Goal: Check status: Check status

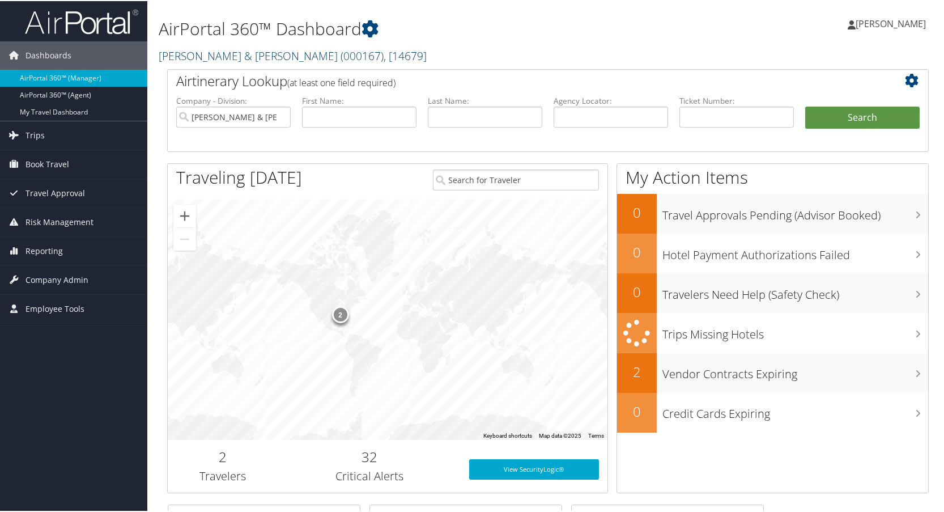
click at [234, 55] on link "Balch & Bingham ( 000167 ) , [ 14679 ]" at bounding box center [293, 54] width 268 height 15
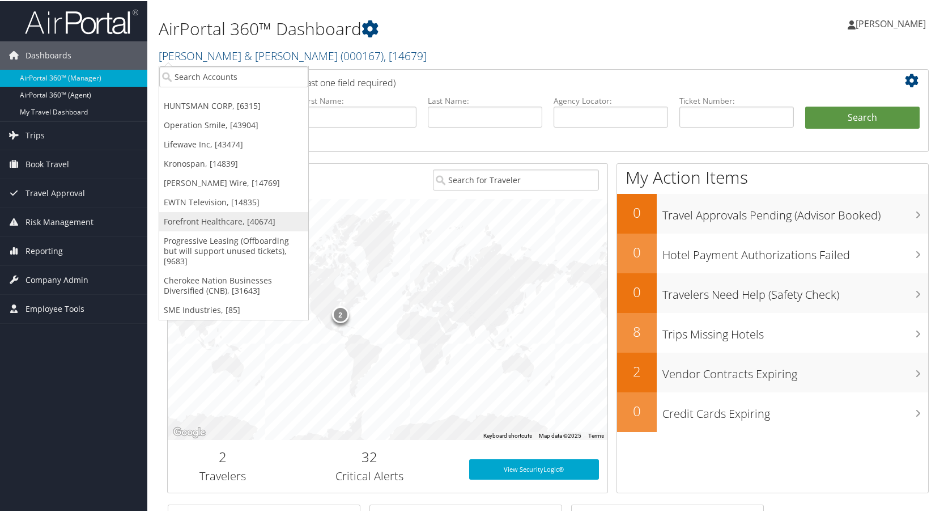
click at [185, 218] on link "Forefront Healthcare, [40674]" at bounding box center [233, 220] width 149 height 19
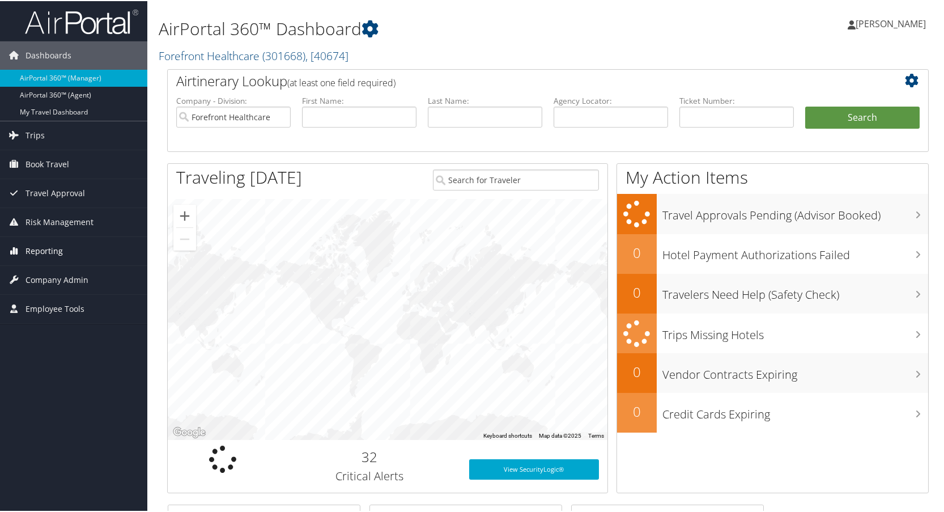
click at [41, 248] on span "Reporting" at bounding box center [44, 250] width 37 height 28
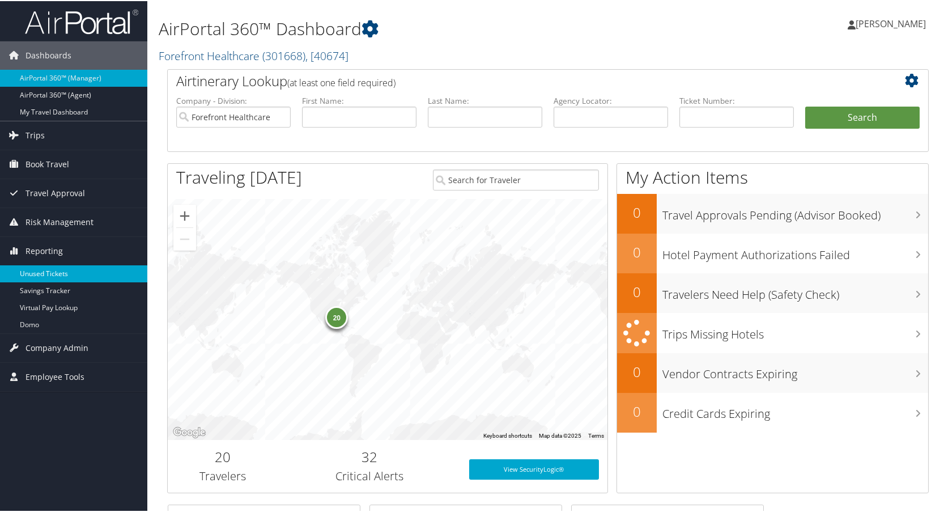
click at [34, 272] on link "Unused Tickets" at bounding box center [73, 272] width 147 height 17
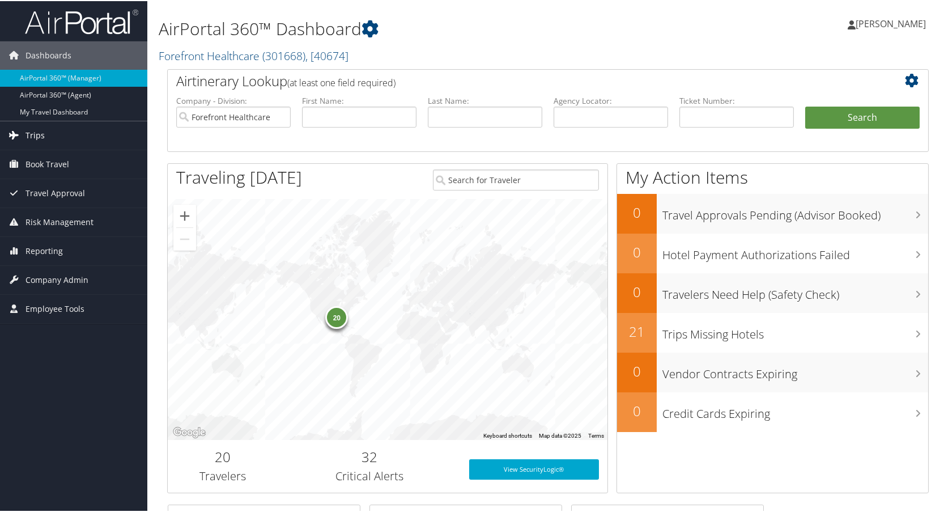
click at [39, 140] on span "Trips" at bounding box center [35, 134] width 19 height 28
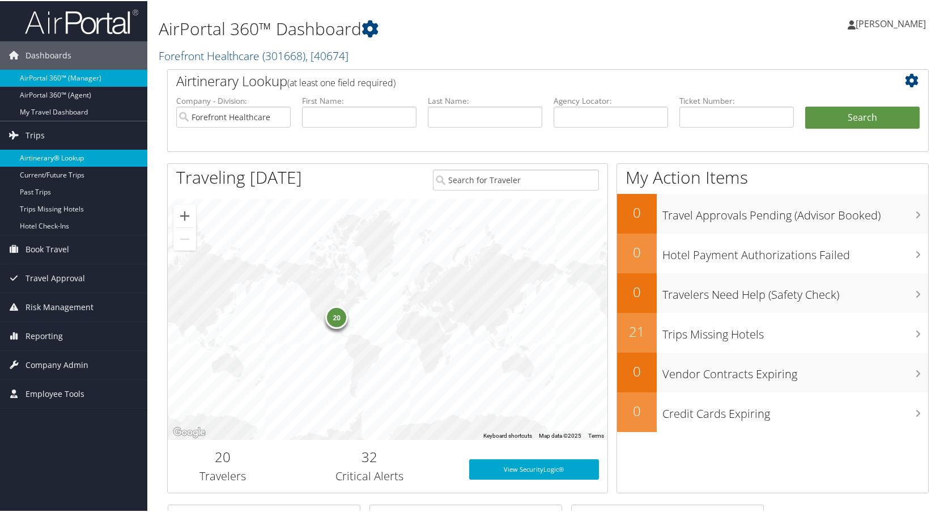
click at [42, 157] on link "Airtinerary® Lookup" at bounding box center [73, 157] width 147 height 17
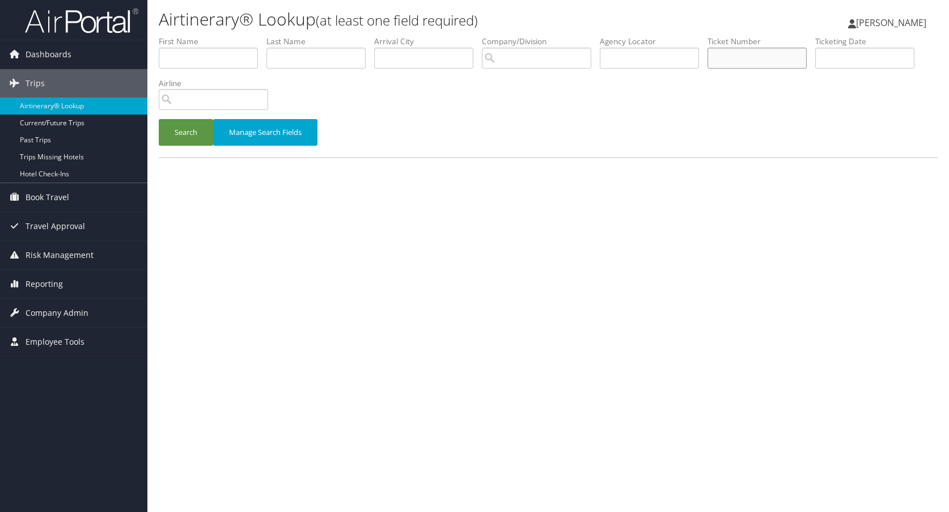
paste input "0068998509550"
type input "0068998509550"
click at [188, 134] on button "Search" at bounding box center [186, 132] width 54 height 27
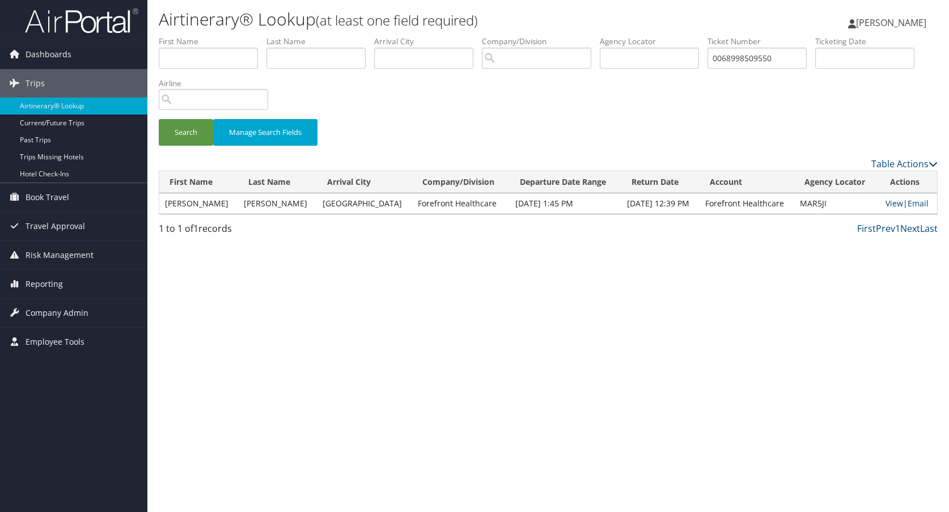
click at [886, 203] on link "View" at bounding box center [894, 203] width 18 height 11
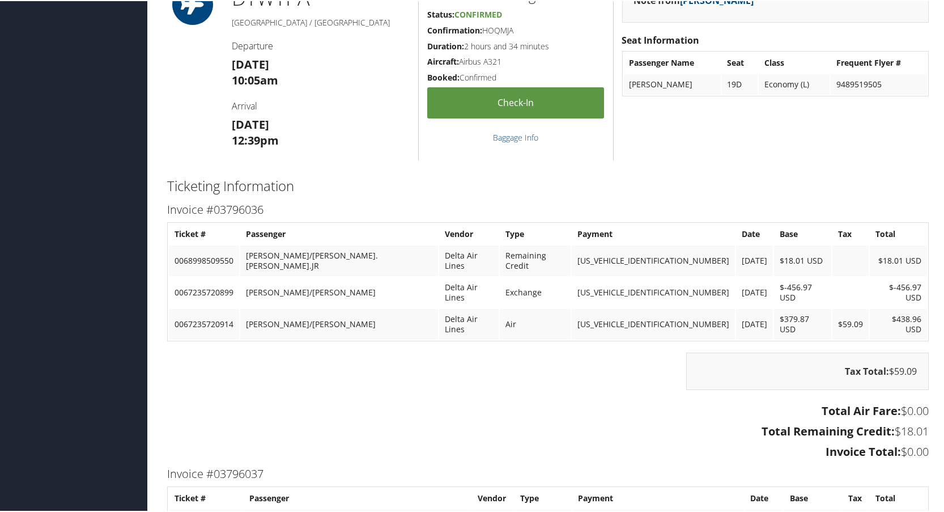
scroll to position [1417, 0]
